Goal: Information Seeking & Learning: Find specific fact

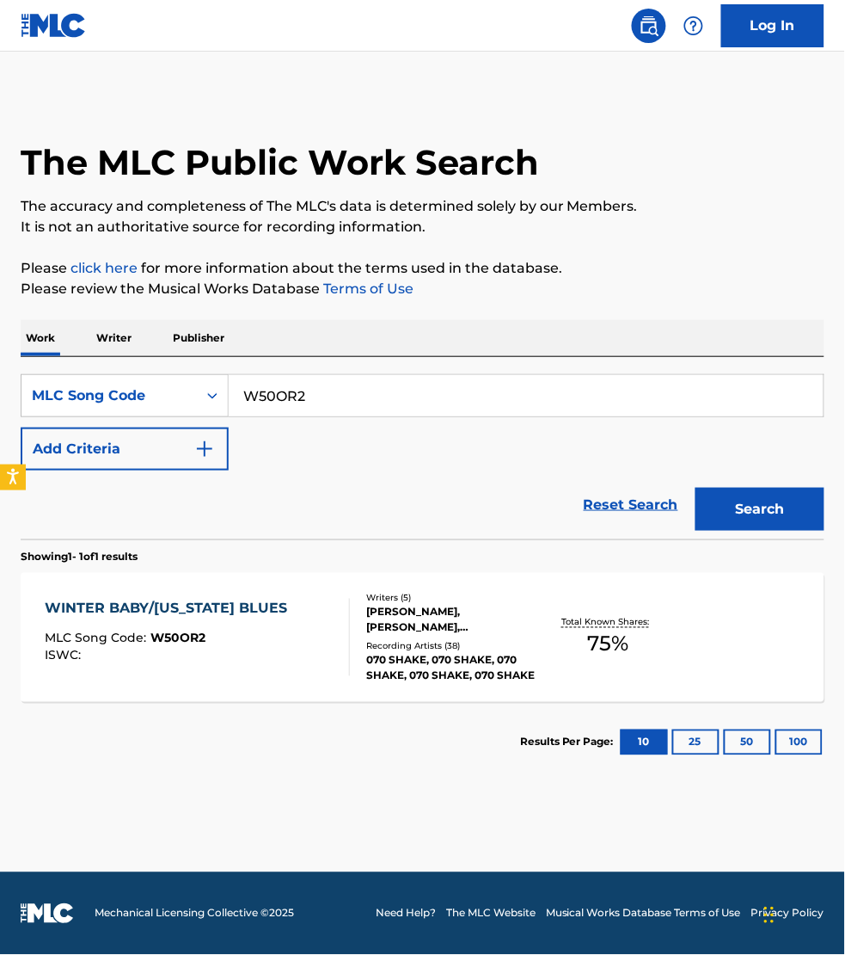
click at [310, 397] on input "W50OR2" at bounding box center [526, 395] width 595 height 41
paste input "R2610I"
type input "R2610I"
click at [696, 488] on button "Search" at bounding box center [760, 509] width 129 height 43
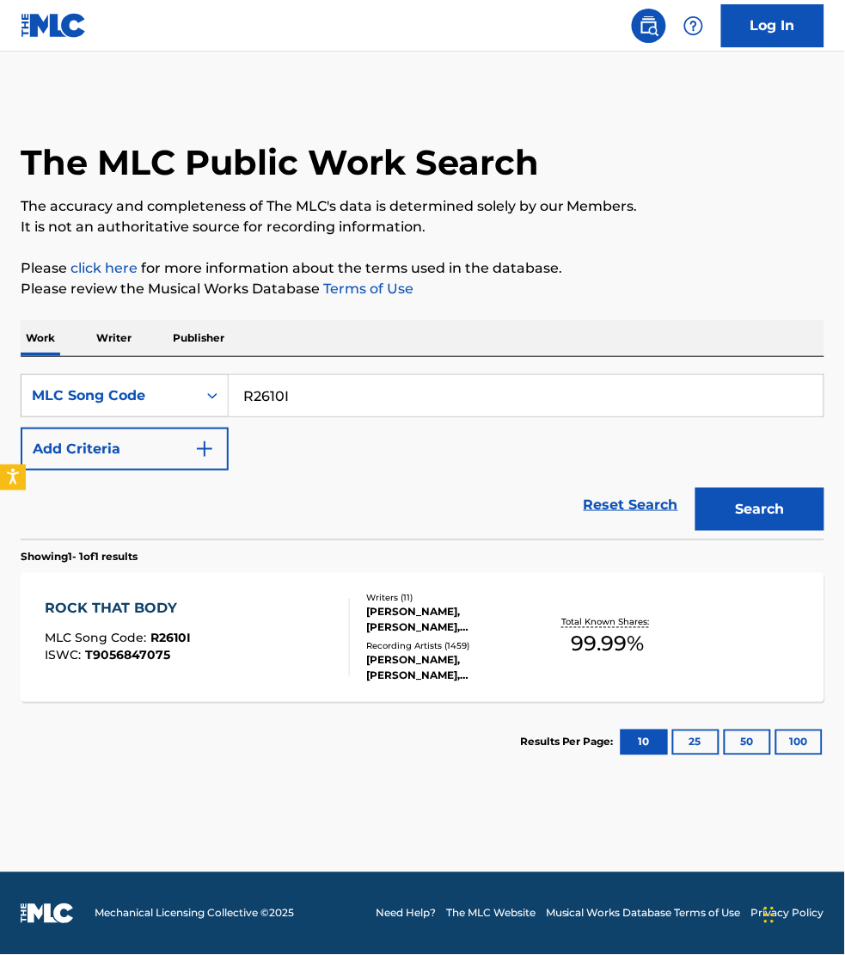
click at [328, 623] on div "ROCK THAT BODY MLC Song Code : R2610I ISWC : T9056847075" at bounding box center [197, 637] width 305 height 77
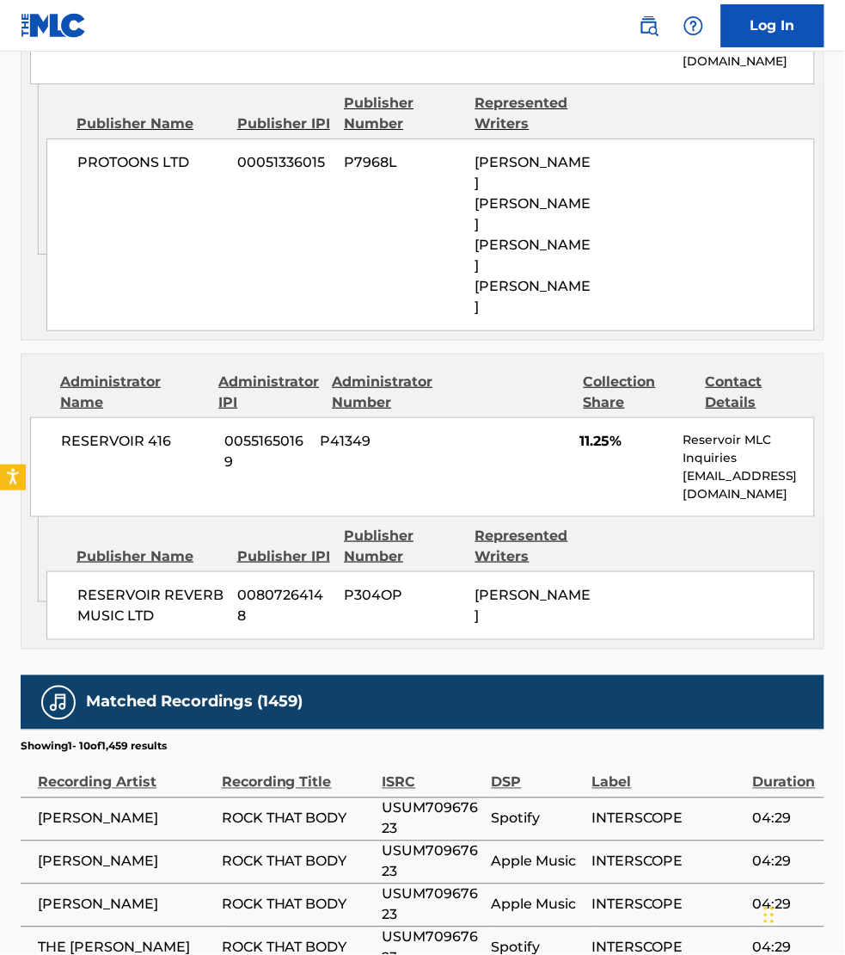
scroll to position [6713, 0]
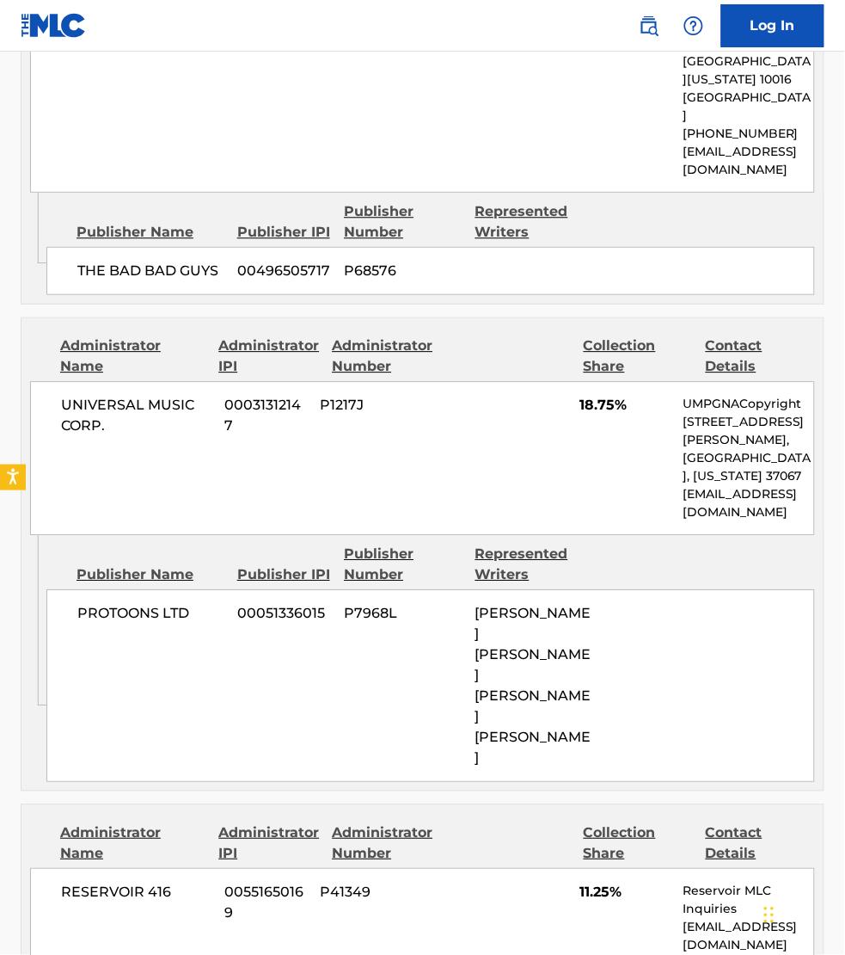
scroll to position [6753, 0]
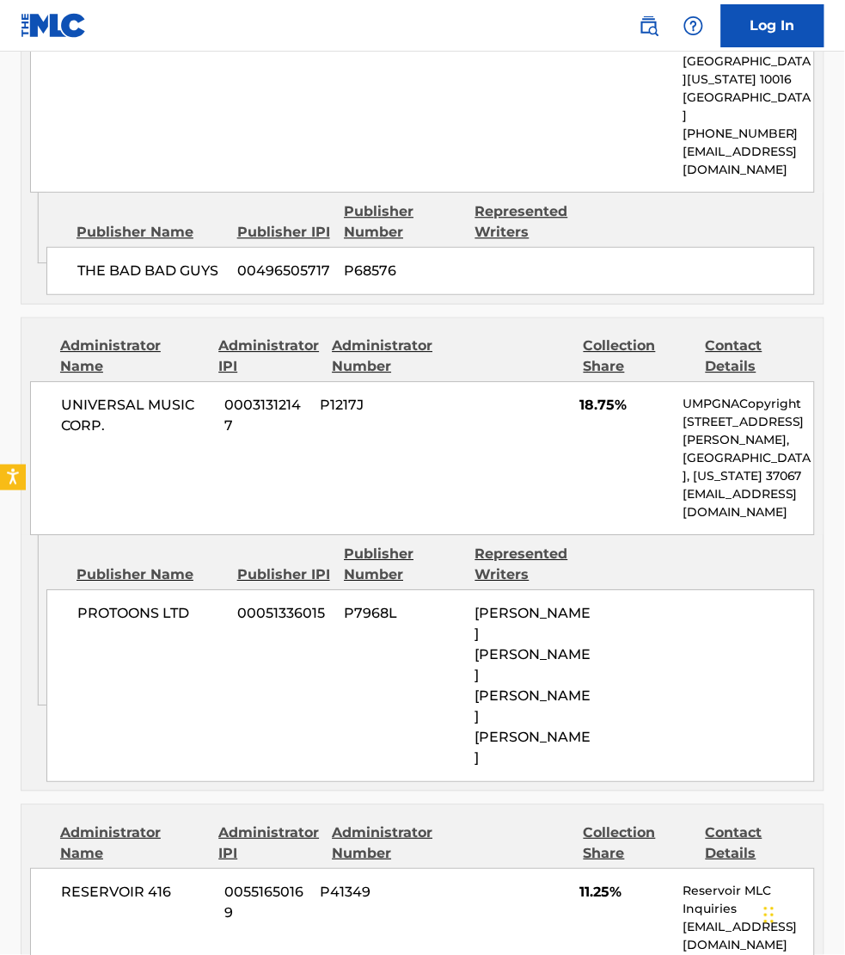
scroll to position [6752, 0]
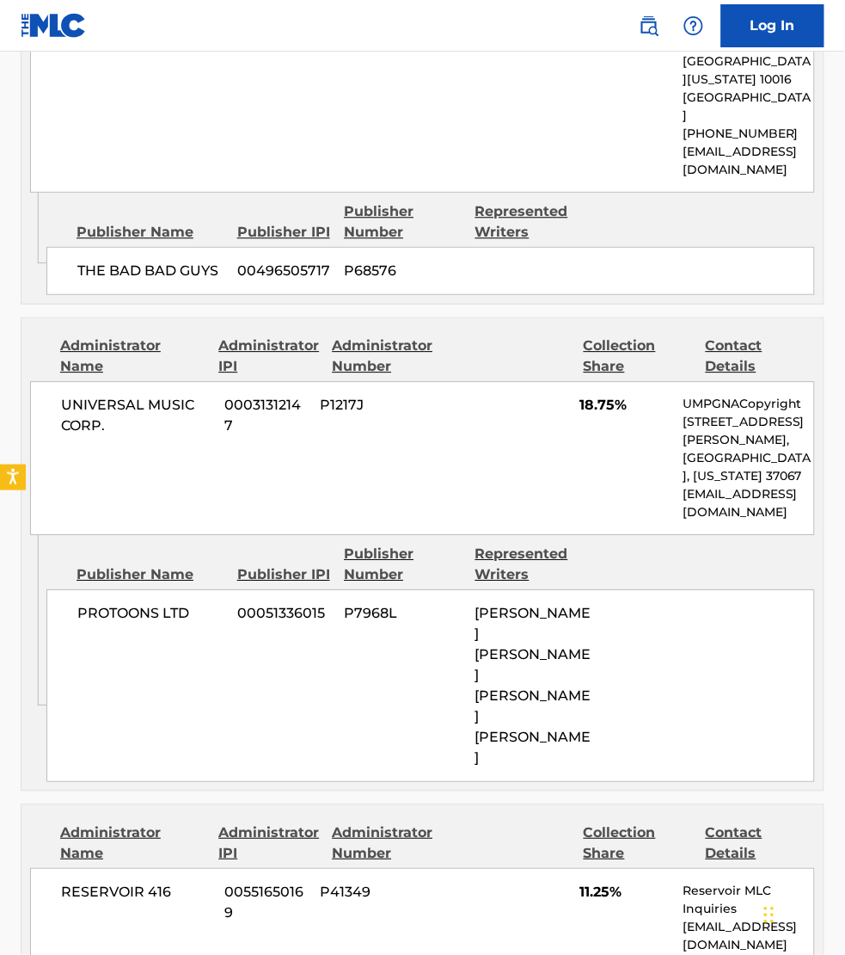
scroll to position [6733, 0]
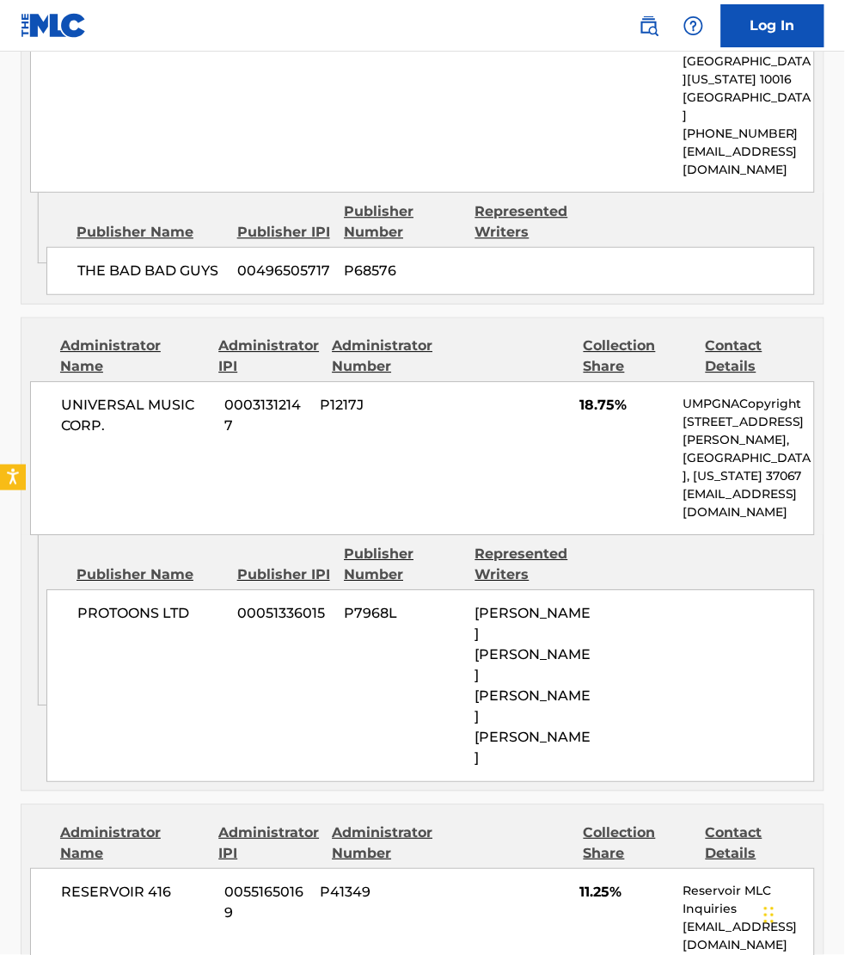
scroll to position [6713, 0]
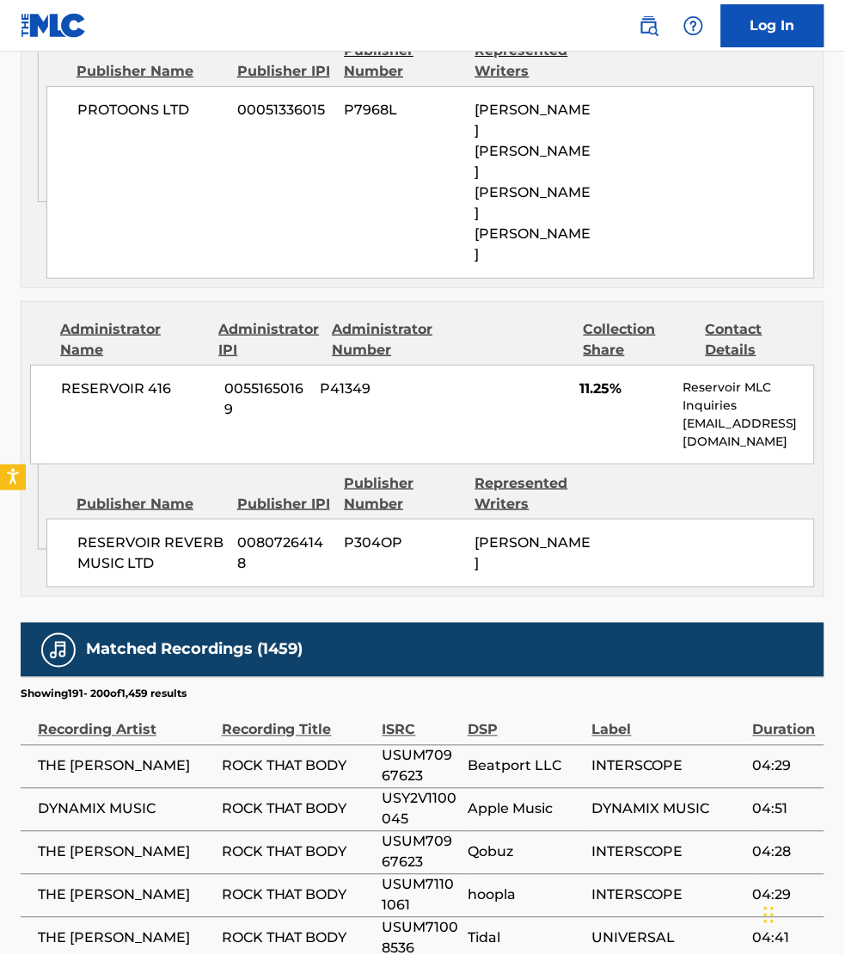
scroll to position [6766, 0]
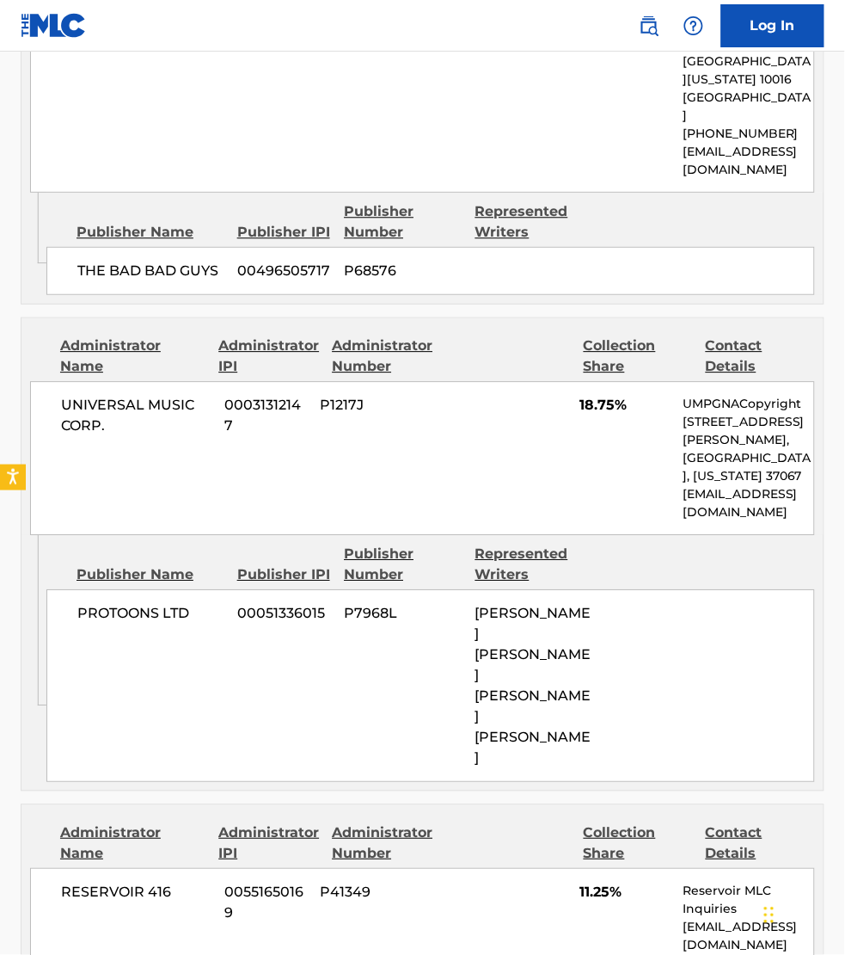
scroll to position [6733, 0]
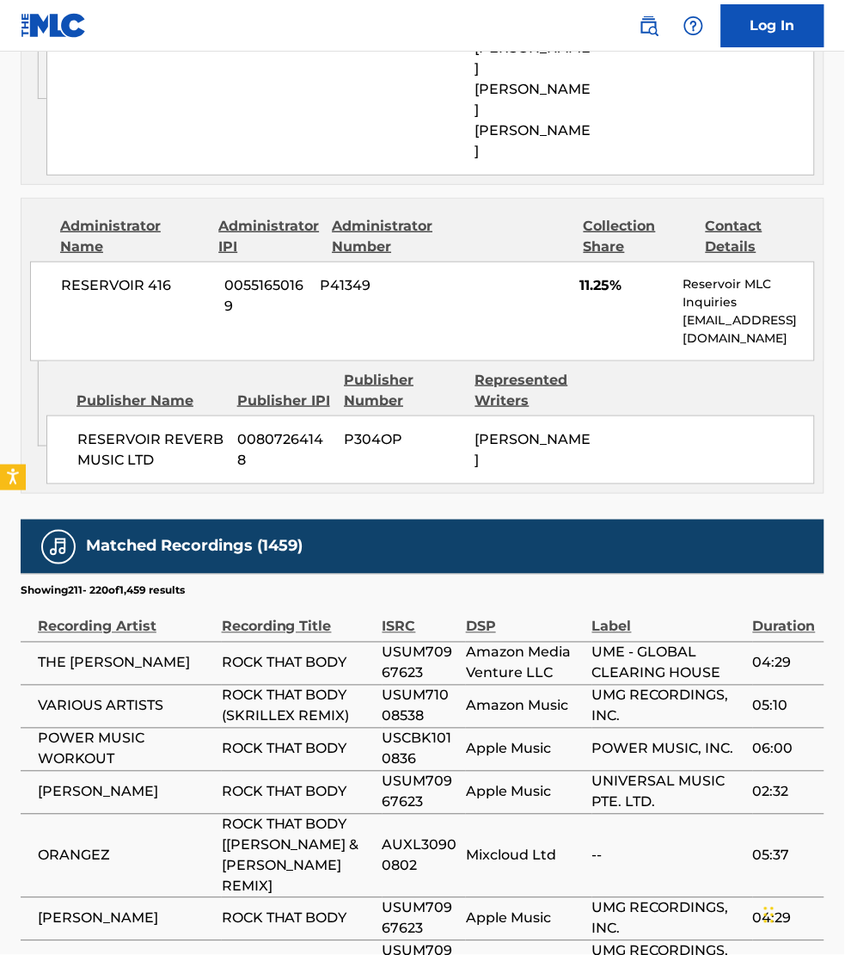
scroll to position [6894, 0]
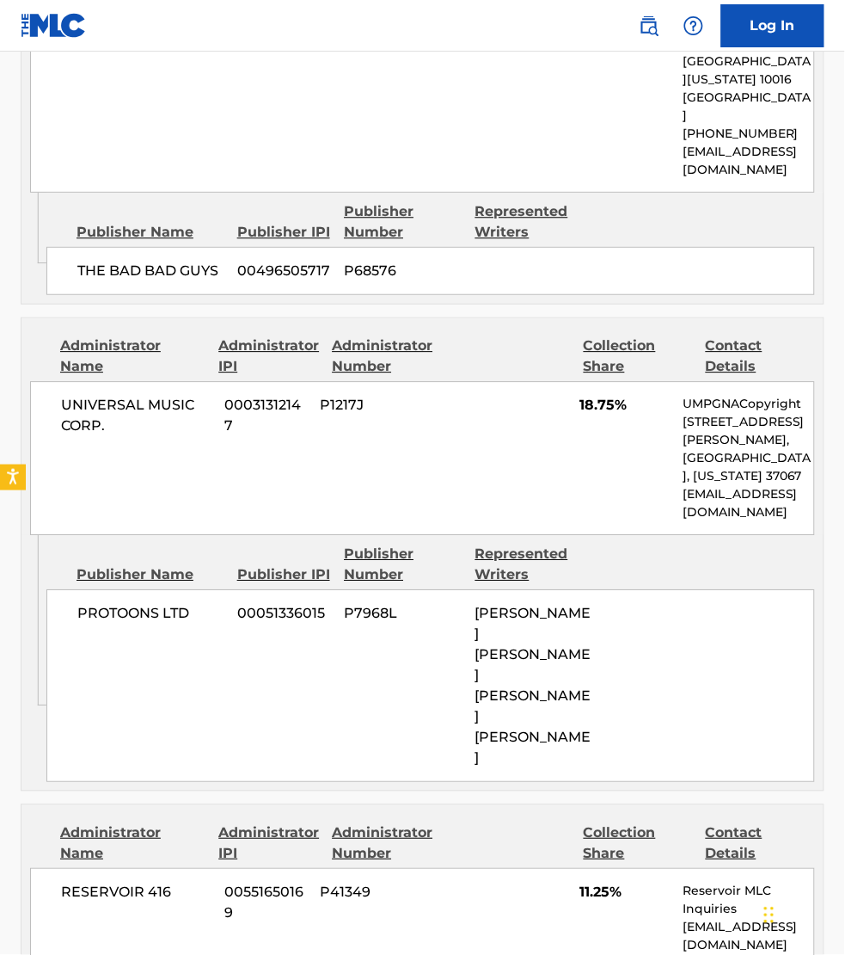
scroll to position [6713, 0]
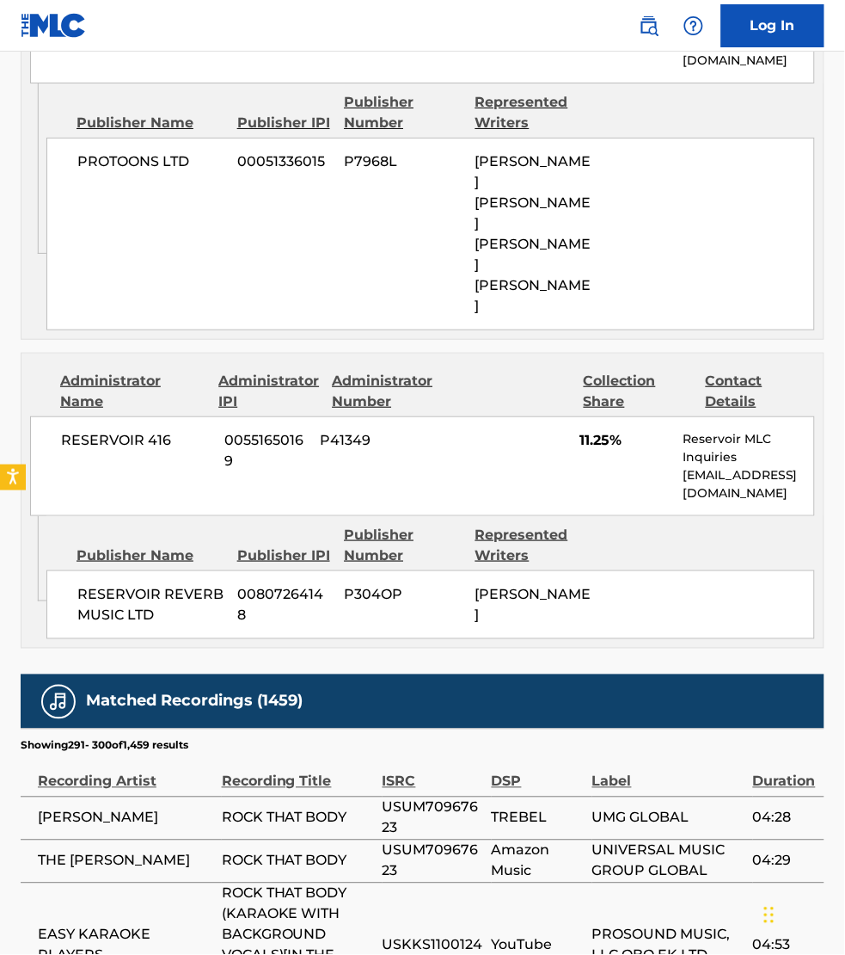
scroll to position [6766, 0]
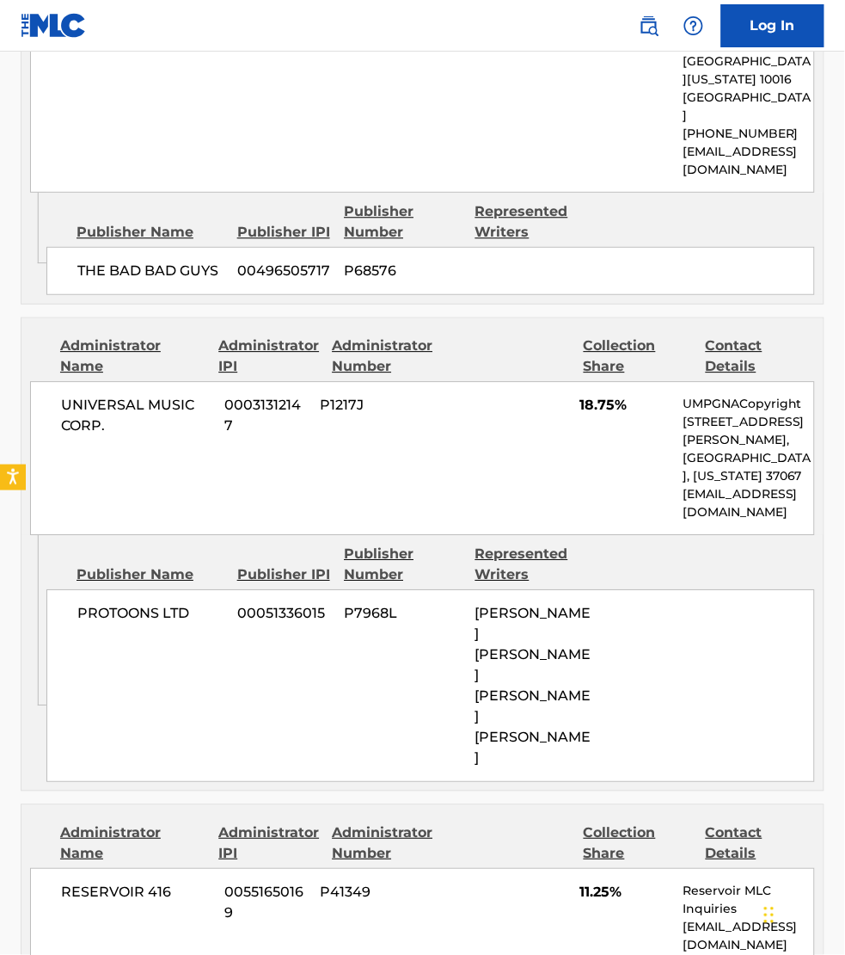
scroll to position [6752, 0]
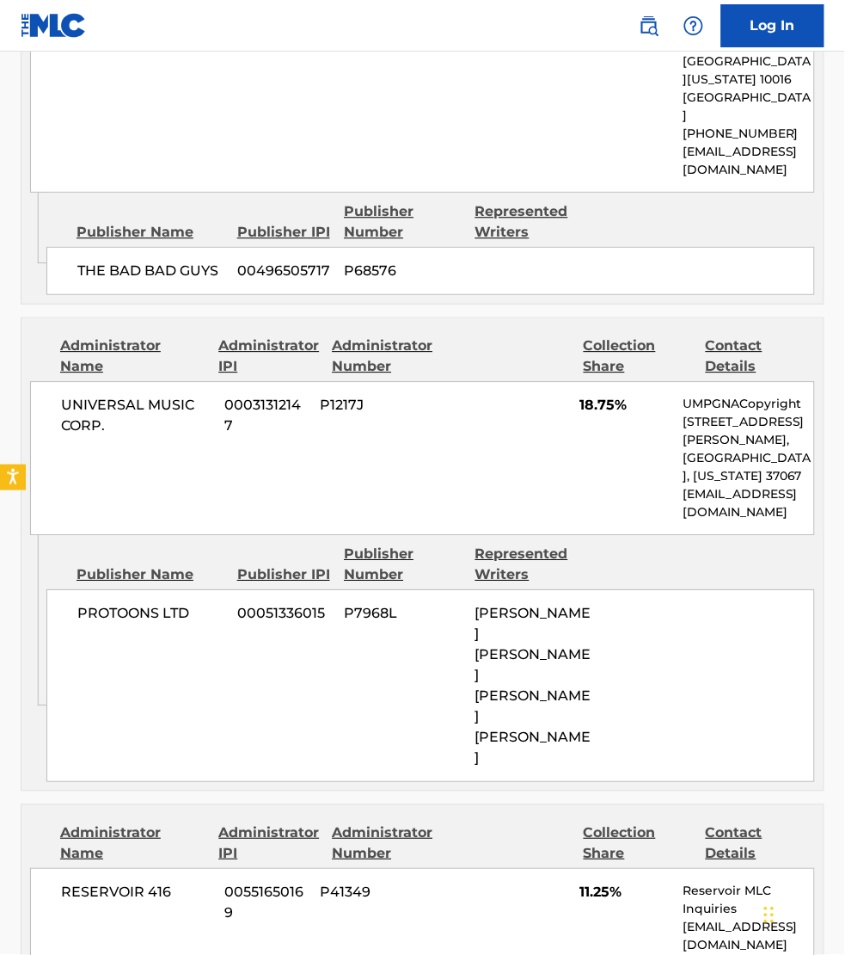
scroll to position [6774, 0]
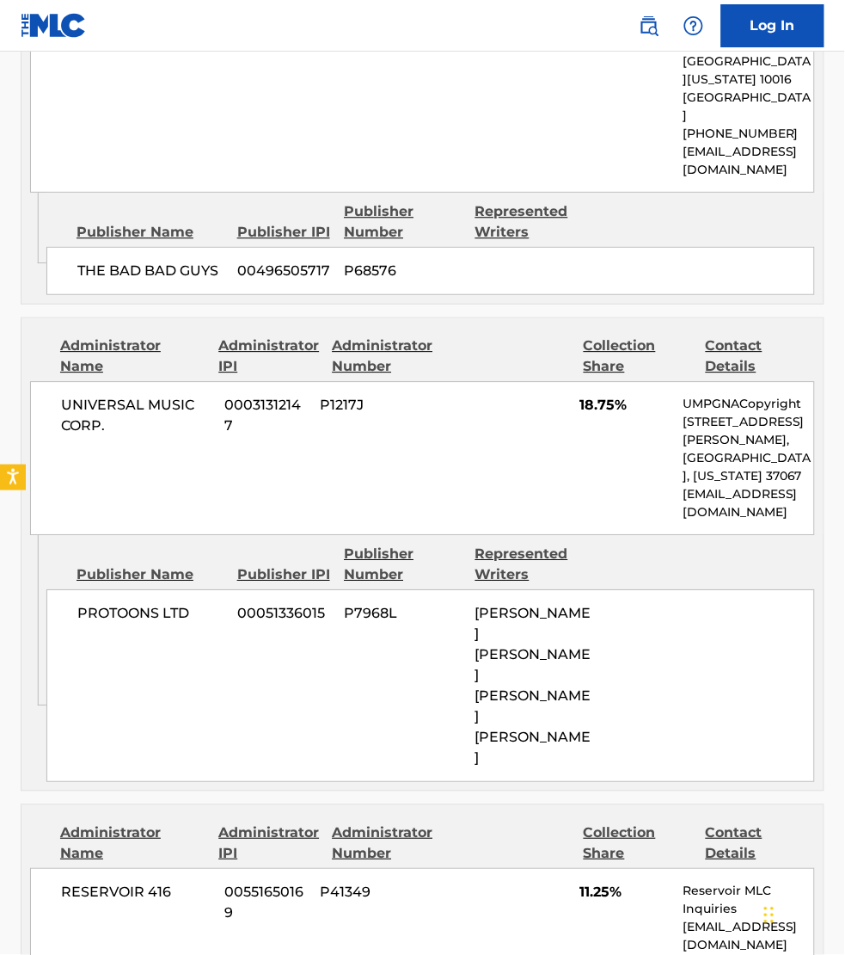
scroll to position [6752, 0]
